Goal: Task Accomplishment & Management: Use online tool/utility

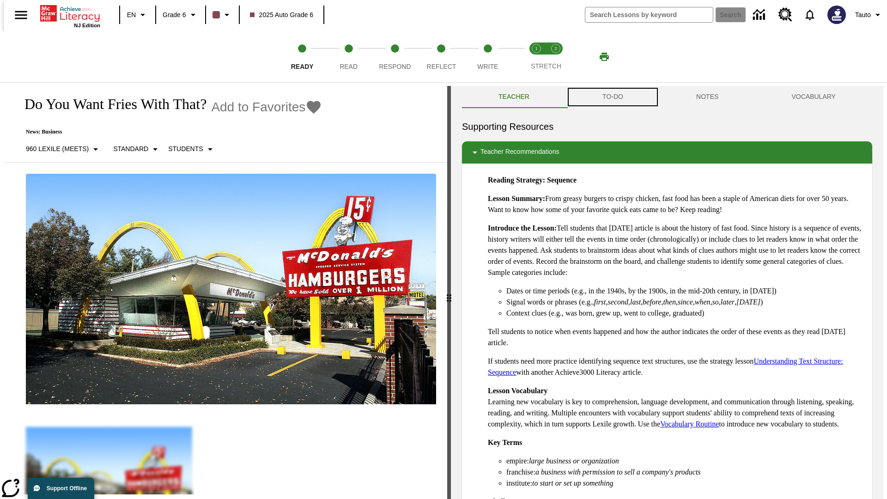
click at [612, 97] on button "TO-DO" at bounding box center [613, 97] width 94 height 22
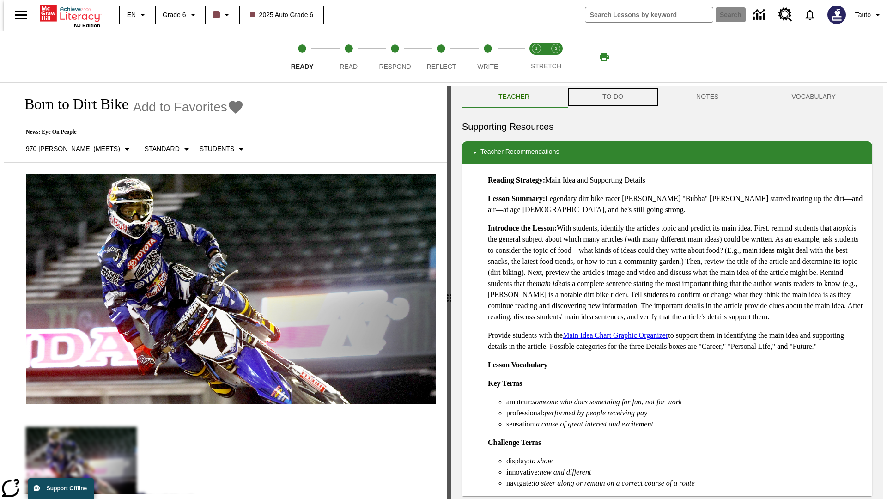
click at [612, 97] on button "TO-DO" at bounding box center [613, 97] width 94 height 22
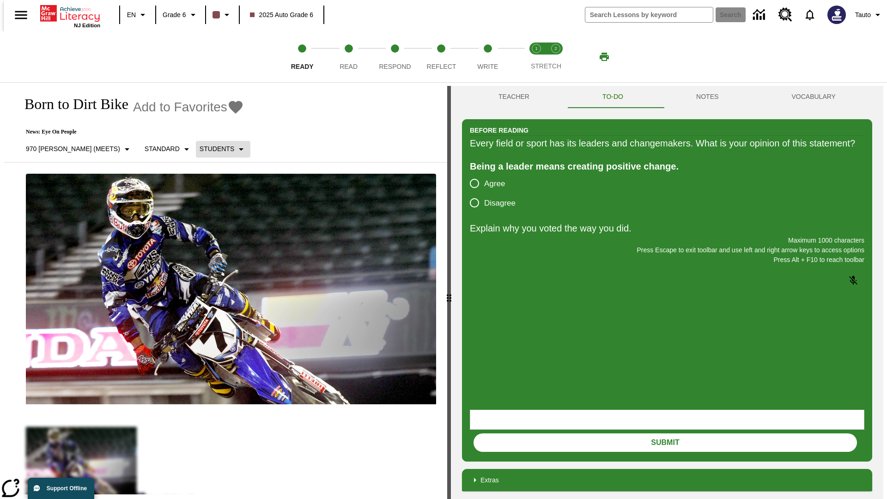
click at [200, 149] on p "Students" at bounding box center [217, 149] width 35 height 10
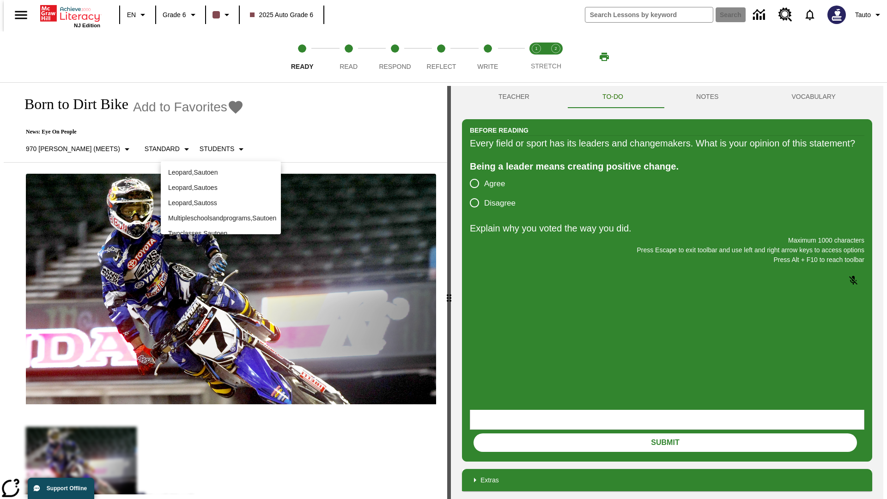
click at [221, 169] on p "Leopard , Sautoen" at bounding box center [220, 173] width 105 height 10
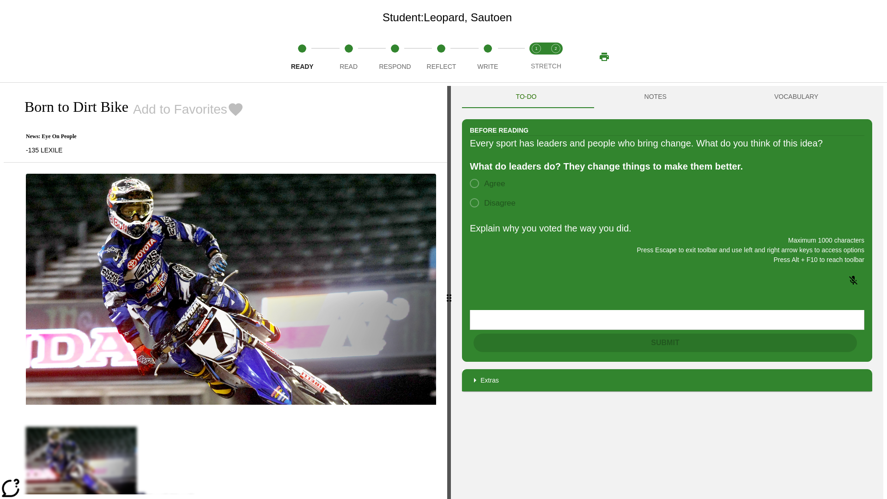
scroll to position [60, 0]
